Goal: Information Seeking & Learning: Learn about a topic

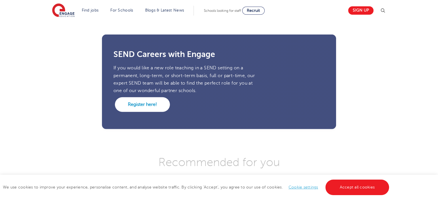
scroll to position [1446, 0]
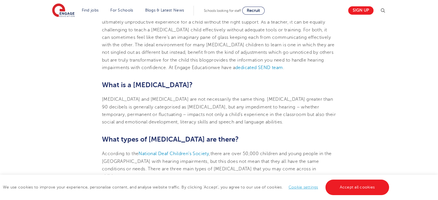
scroll to position [201, 0]
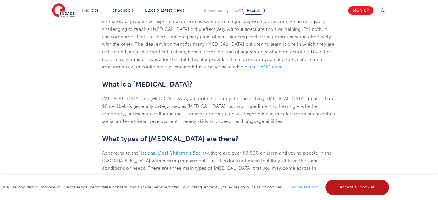
click at [350, 190] on link "Accept all cookies" at bounding box center [358, 188] width 64 height 16
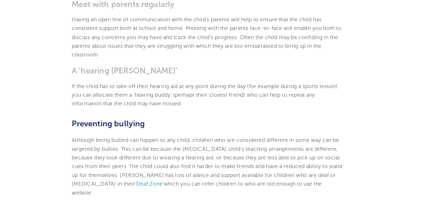
scroll to position [941, 0]
click at [295, 164] on span "Although being bullied can happen to any child, children who are considered dif…" at bounding box center [219, 166] width 234 height 43
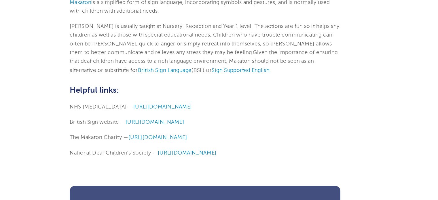
scroll to position [1293, 0]
